Goal: Navigation & Orientation: Find specific page/section

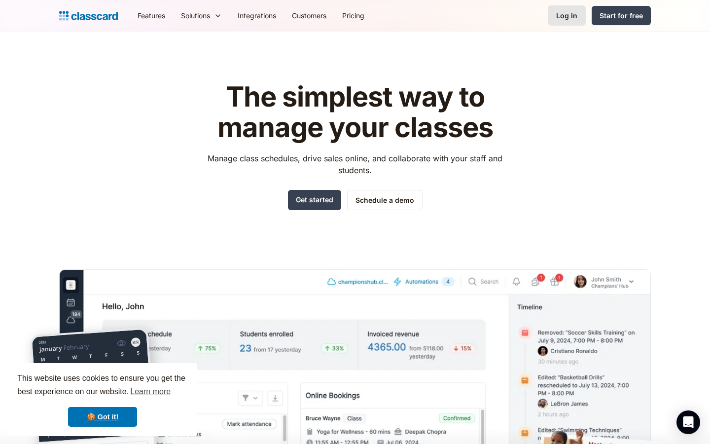
click at [566, 19] on div "Log in" at bounding box center [566, 15] width 21 height 10
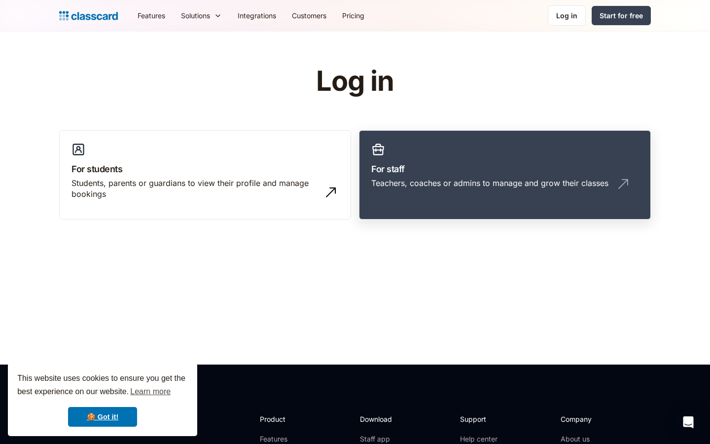
click at [413, 143] on link "For staff Teachers, coaches or admins to manage and grow their classes" at bounding box center [505, 175] width 292 height 90
